Goal: Communication & Community: Answer question/provide support

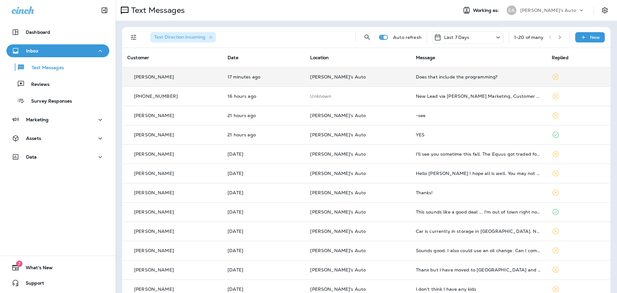
click at [451, 81] on td "Does that include the programming?" at bounding box center [479, 76] width 136 height 19
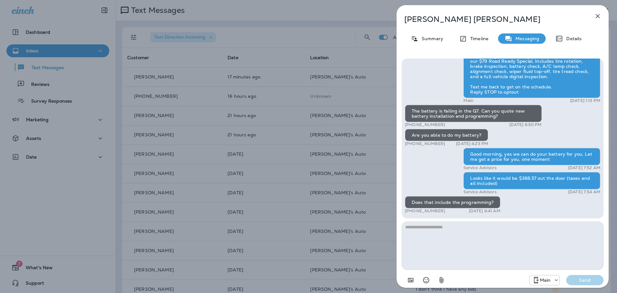
click at [458, 243] on textarea at bounding box center [503, 245] width 202 height 48
type textarea "**********"
drag, startPoint x: 588, startPoint y: 280, endPoint x: 305, endPoint y: 256, distance: 283.4
click at [587, 280] on p "Send" at bounding box center [584, 280] width 27 height 6
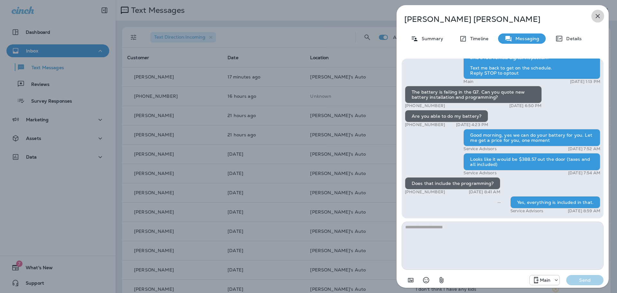
click at [597, 14] on icon "button" at bounding box center [598, 16] width 8 height 8
